Goal: Find specific page/section: Find specific page/section

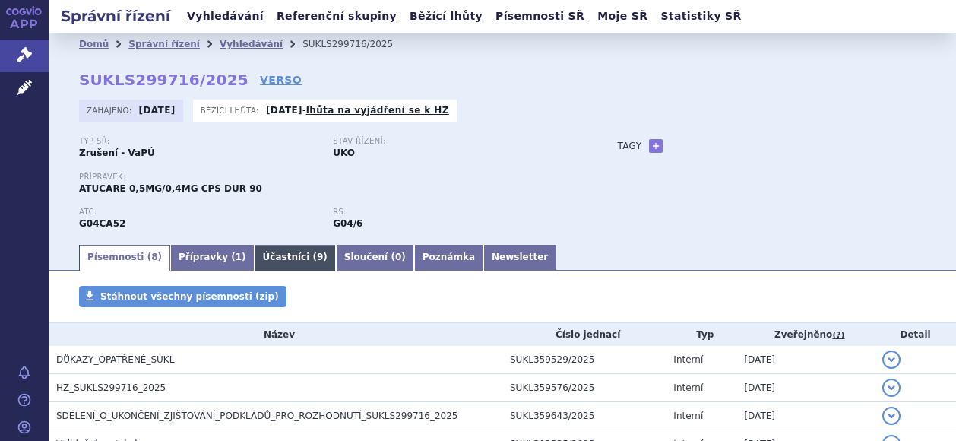
click at [199, 258] on link "Přípravky ( 1 )" at bounding box center [212, 258] width 84 height 26
click at [255, 258] on link "Účastníci ( 9 )" at bounding box center [295, 258] width 81 height 26
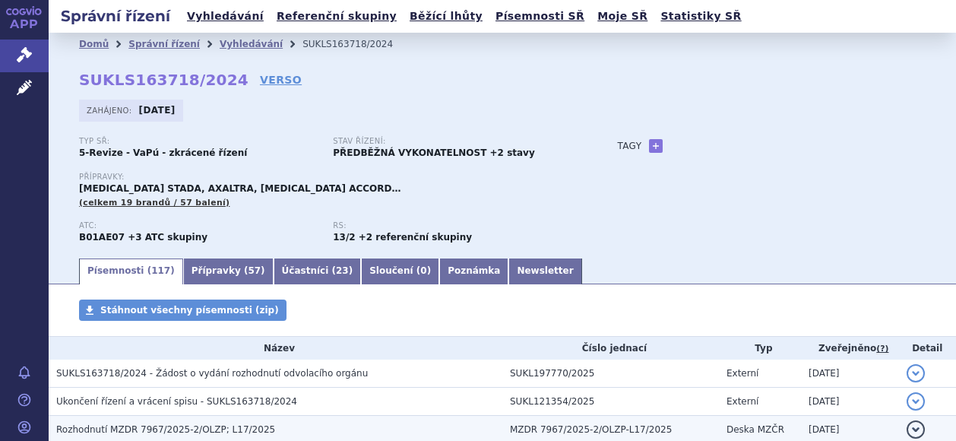
scroll to position [76, 0]
